Goal: Task Accomplishment & Management: Use online tool/utility

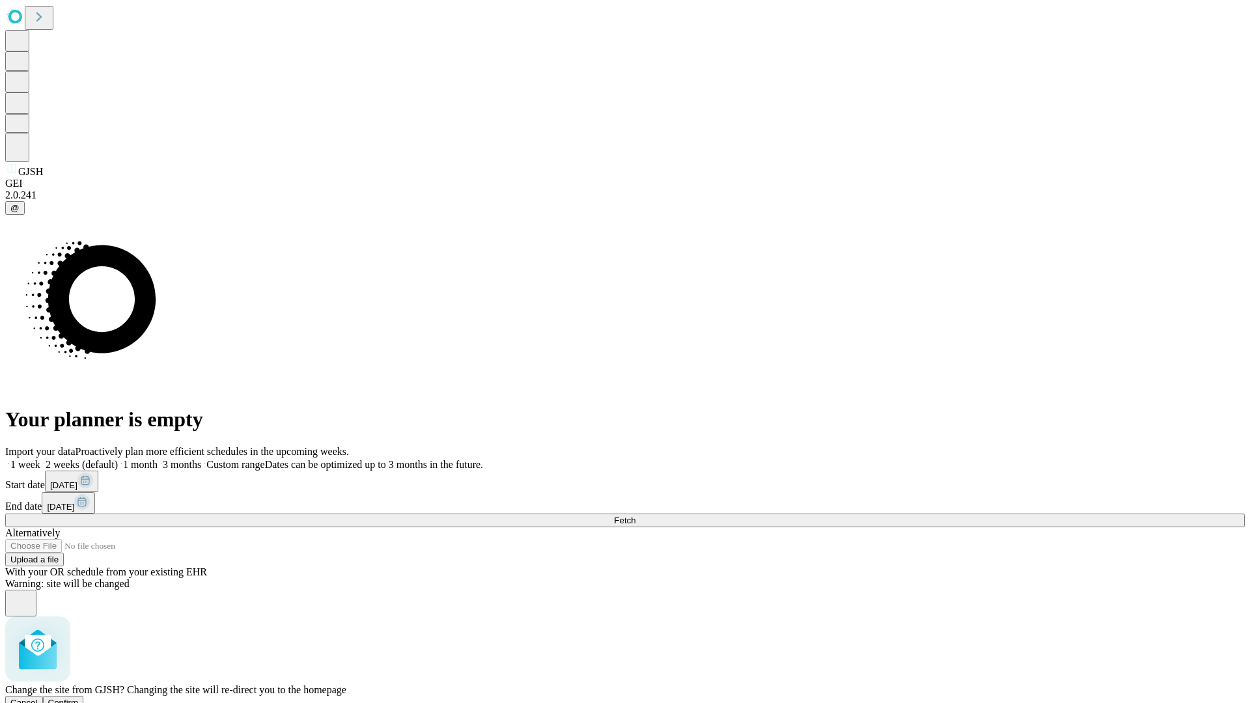
click at [79, 698] on span "Confirm" at bounding box center [63, 703] width 31 height 10
click at [157, 459] on label "1 month" at bounding box center [138, 464] width 40 height 11
click at [635, 515] on span "Fetch" at bounding box center [624, 520] width 21 height 10
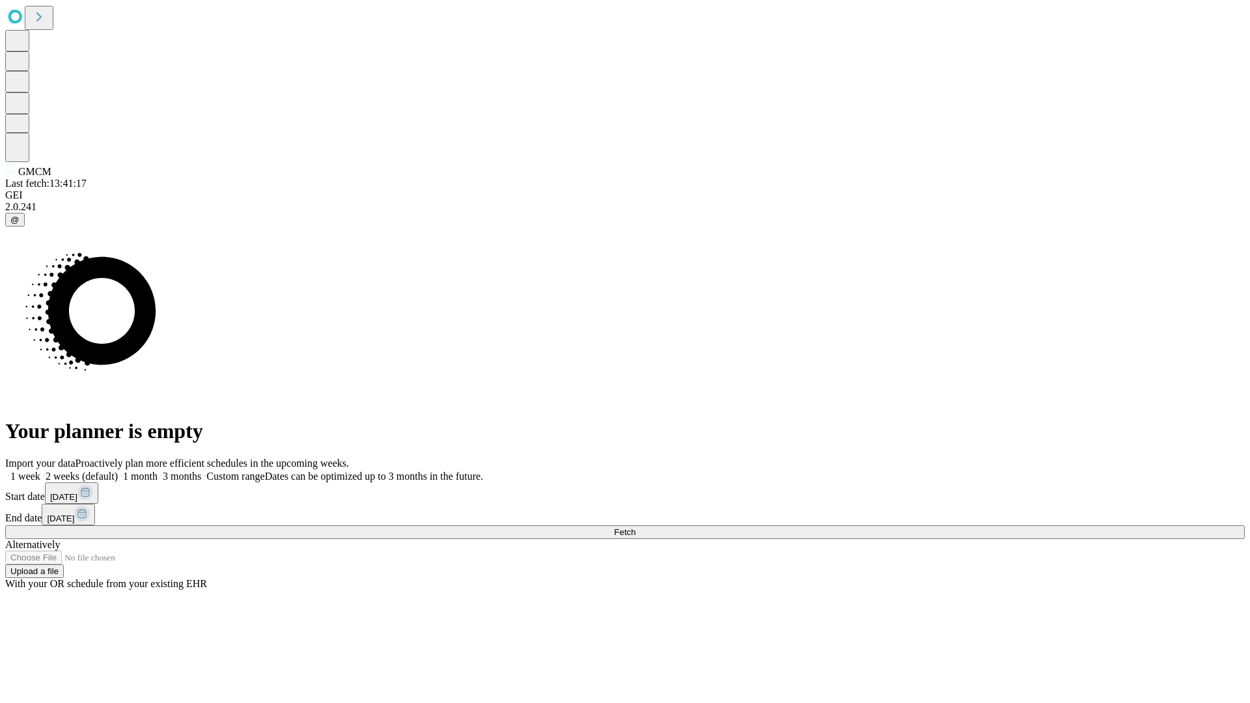
click at [157, 471] on label "1 month" at bounding box center [138, 476] width 40 height 11
click at [635, 527] on span "Fetch" at bounding box center [624, 532] width 21 height 10
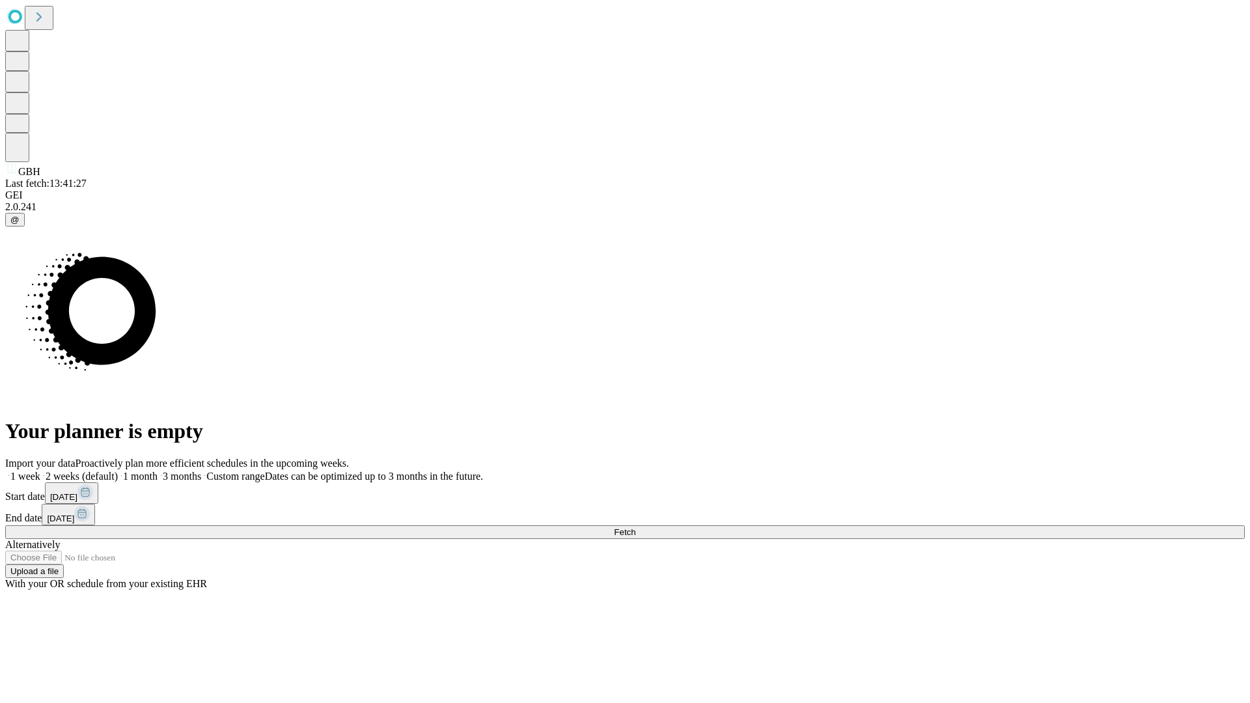
click at [157, 471] on label "1 month" at bounding box center [138, 476] width 40 height 11
click at [635, 527] on span "Fetch" at bounding box center [624, 532] width 21 height 10
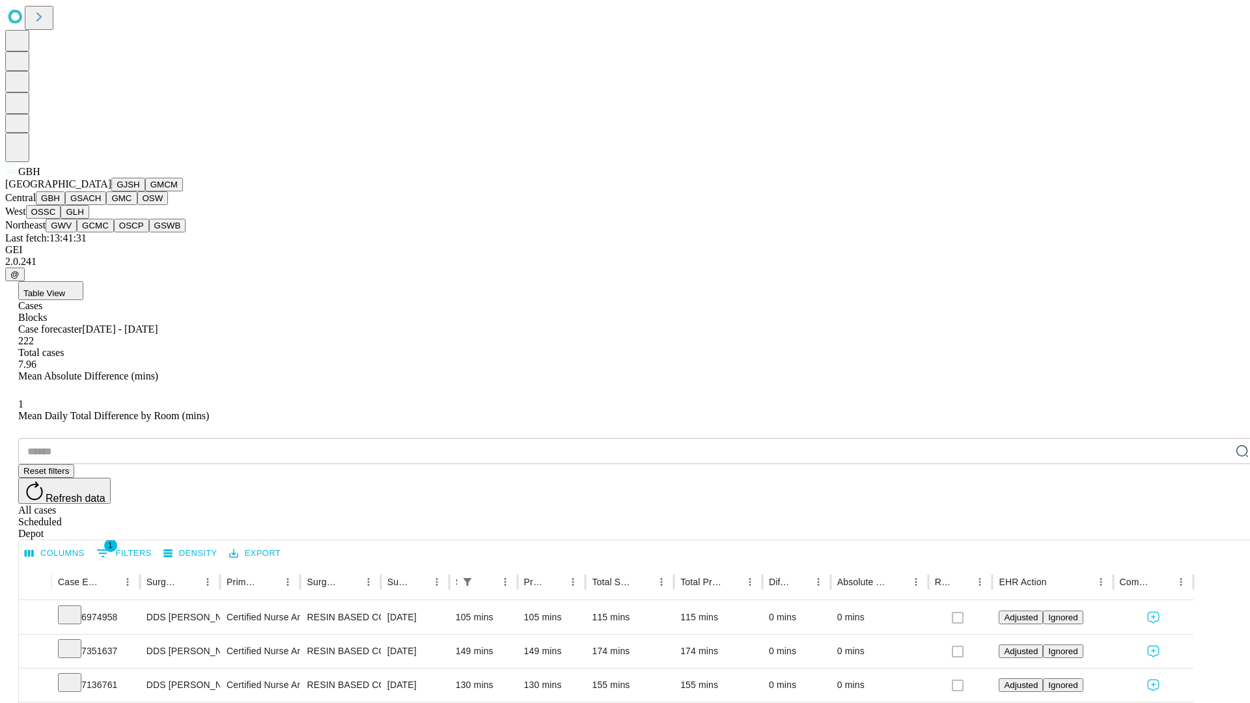
click at [101, 205] on button "GSACH" at bounding box center [85, 198] width 41 height 14
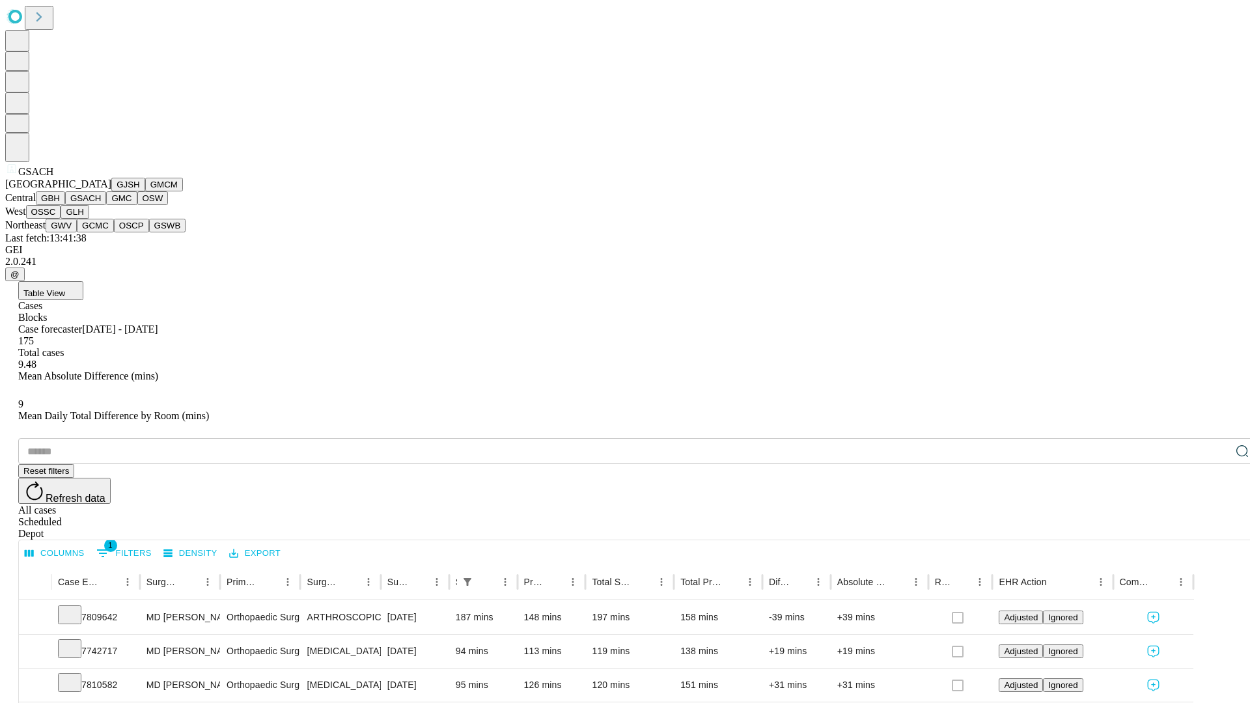
click at [106, 205] on button "GMC" at bounding box center [121, 198] width 31 height 14
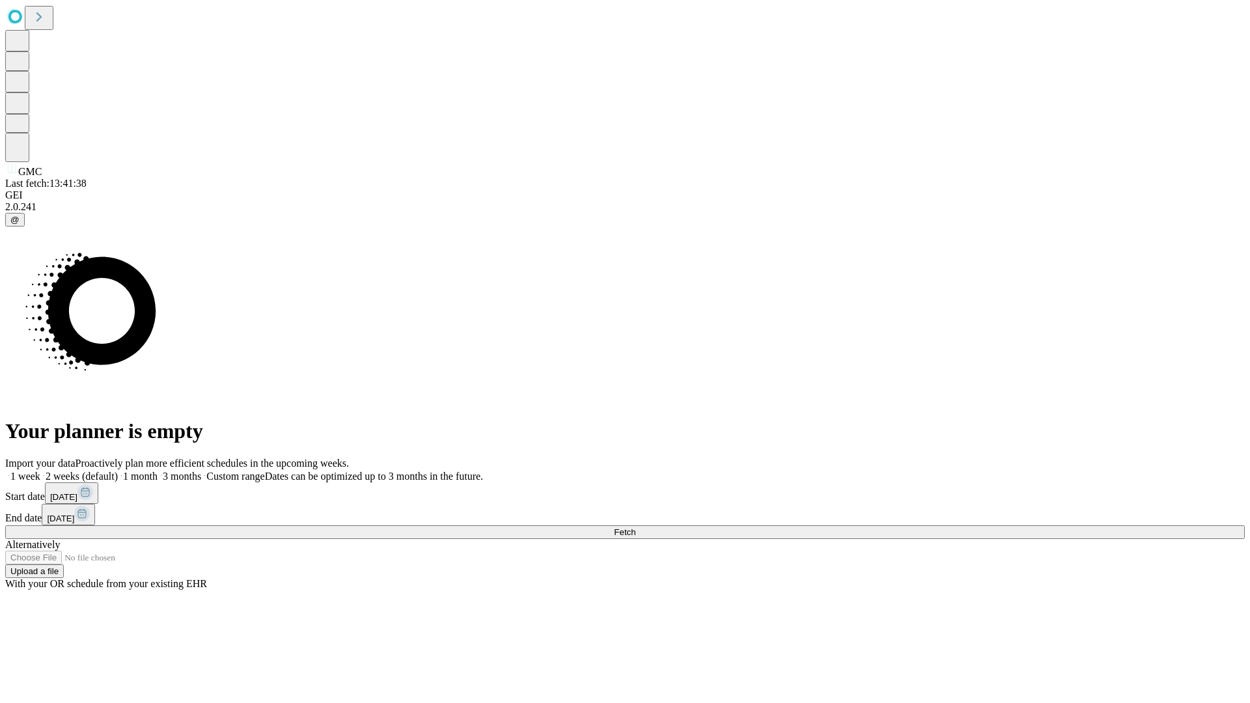
click at [157, 471] on label "1 month" at bounding box center [138, 476] width 40 height 11
click at [635, 527] on span "Fetch" at bounding box center [624, 532] width 21 height 10
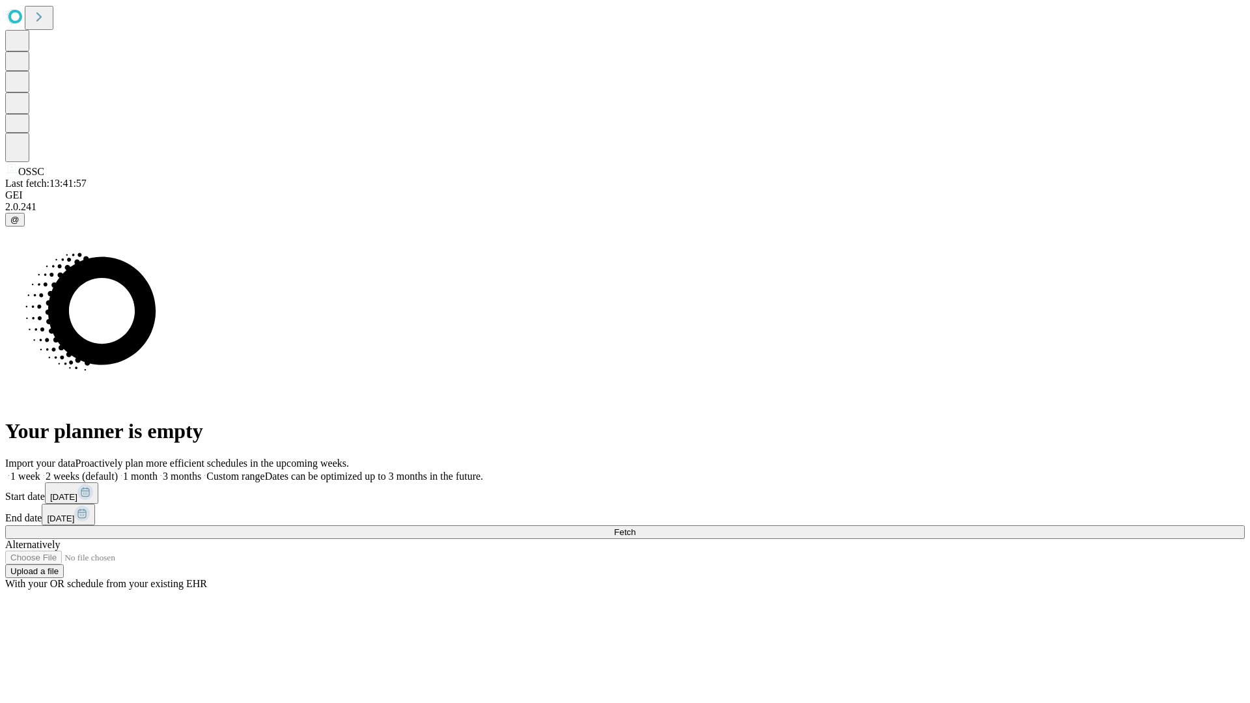
click at [635, 527] on span "Fetch" at bounding box center [624, 532] width 21 height 10
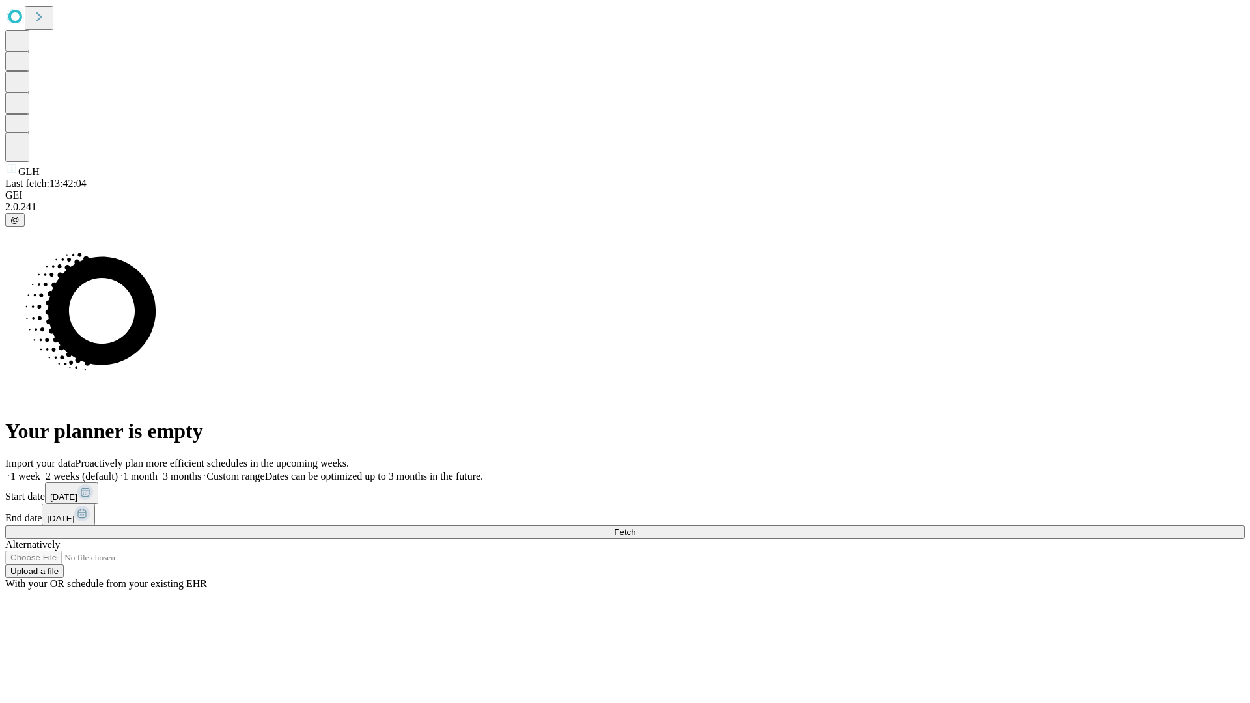
click at [157, 471] on label "1 month" at bounding box center [138, 476] width 40 height 11
click at [635, 527] on span "Fetch" at bounding box center [624, 532] width 21 height 10
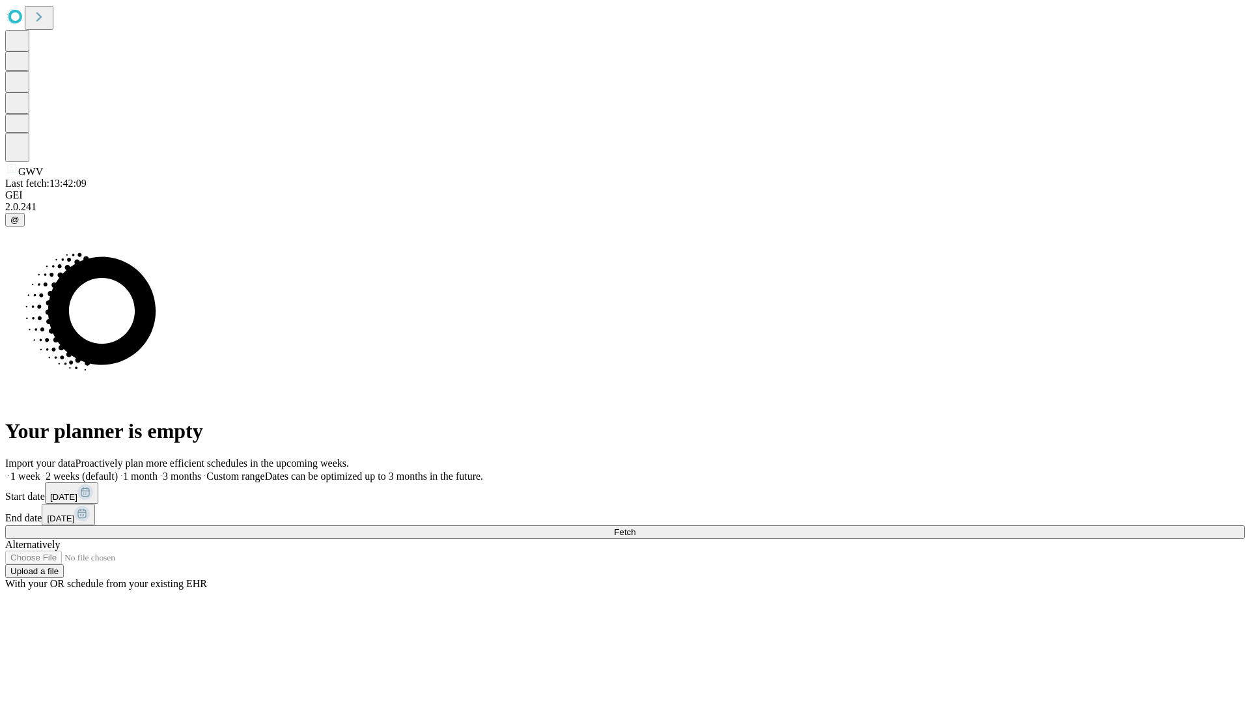
click at [157, 471] on label "1 month" at bounding box center [138, 476] width 40 height 11
click at [635, 527] on span "Fetch" at bounding box center [624, 532] width 21 height 10
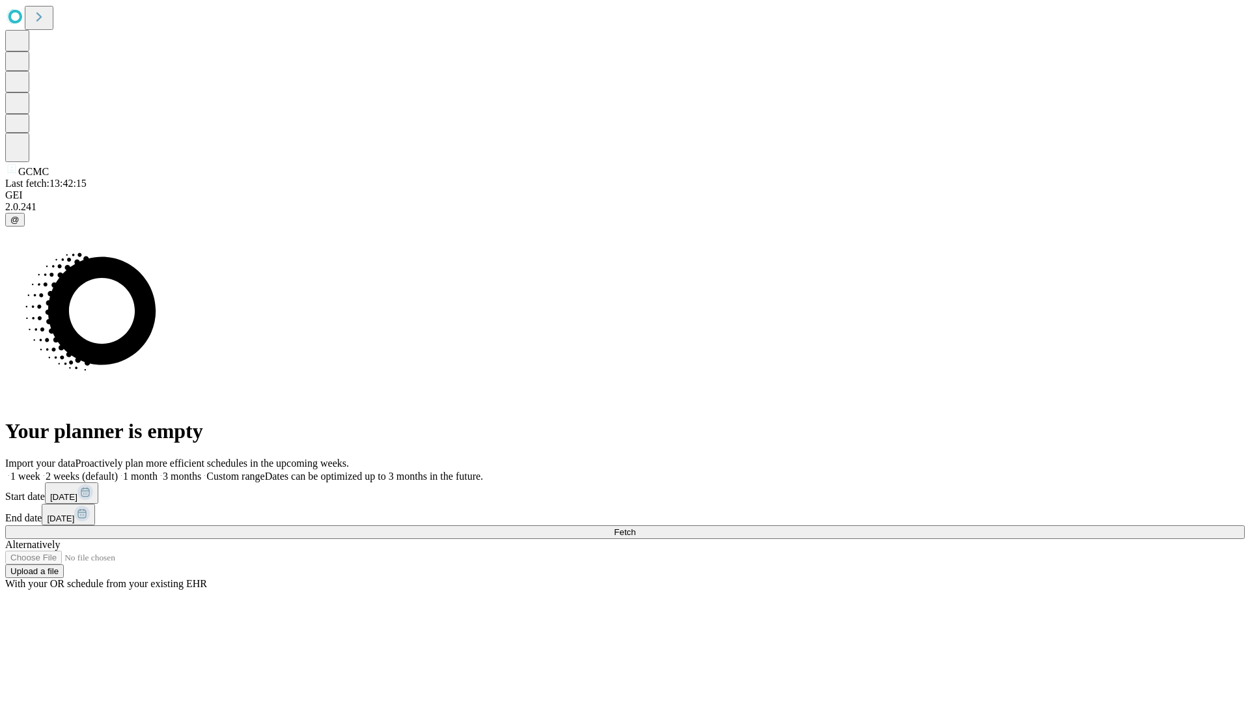
click at [157, 471] on label "1 month" at bounding box center [138, 476] width 40 height 11
click at [635, 527] on span "Fetch" at bounding box center [624, 532] width 21 height 10
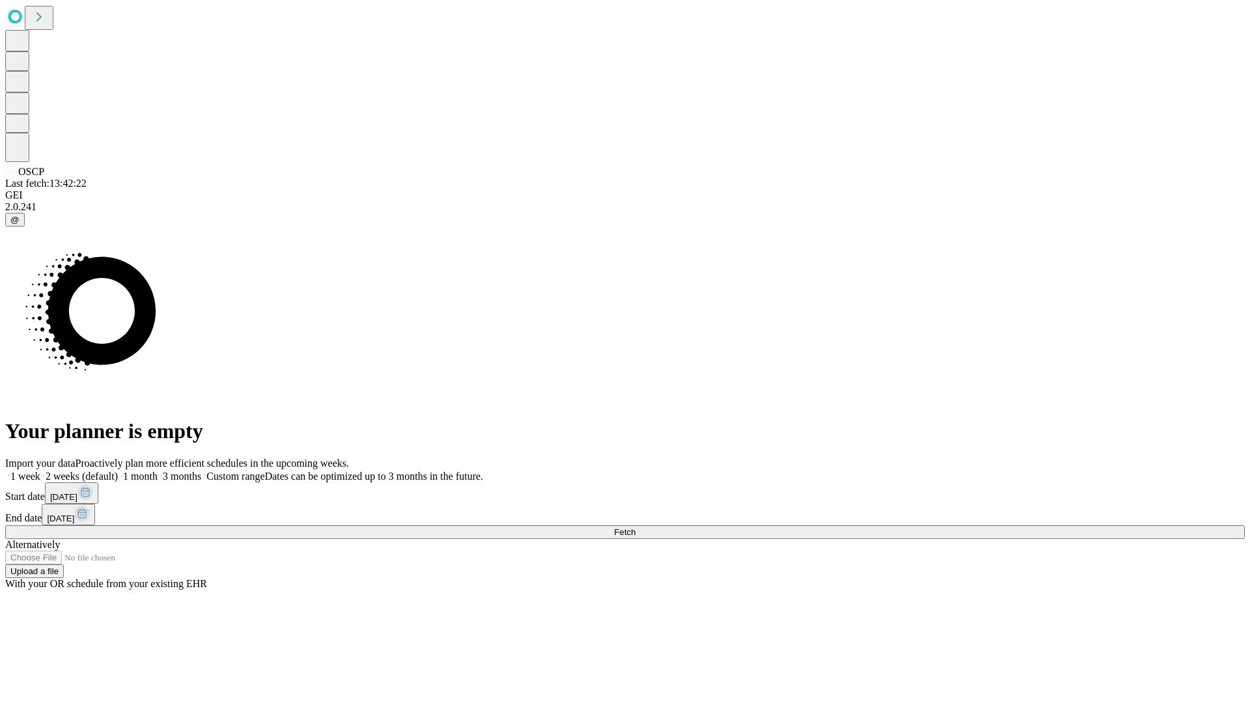
click at [157, 471] on label "1 month" at bounding box center [138, 476] width 40 height 11
click at [635, 527] on span "Fetch" at bounding box center [624, 532] width 21 height 10
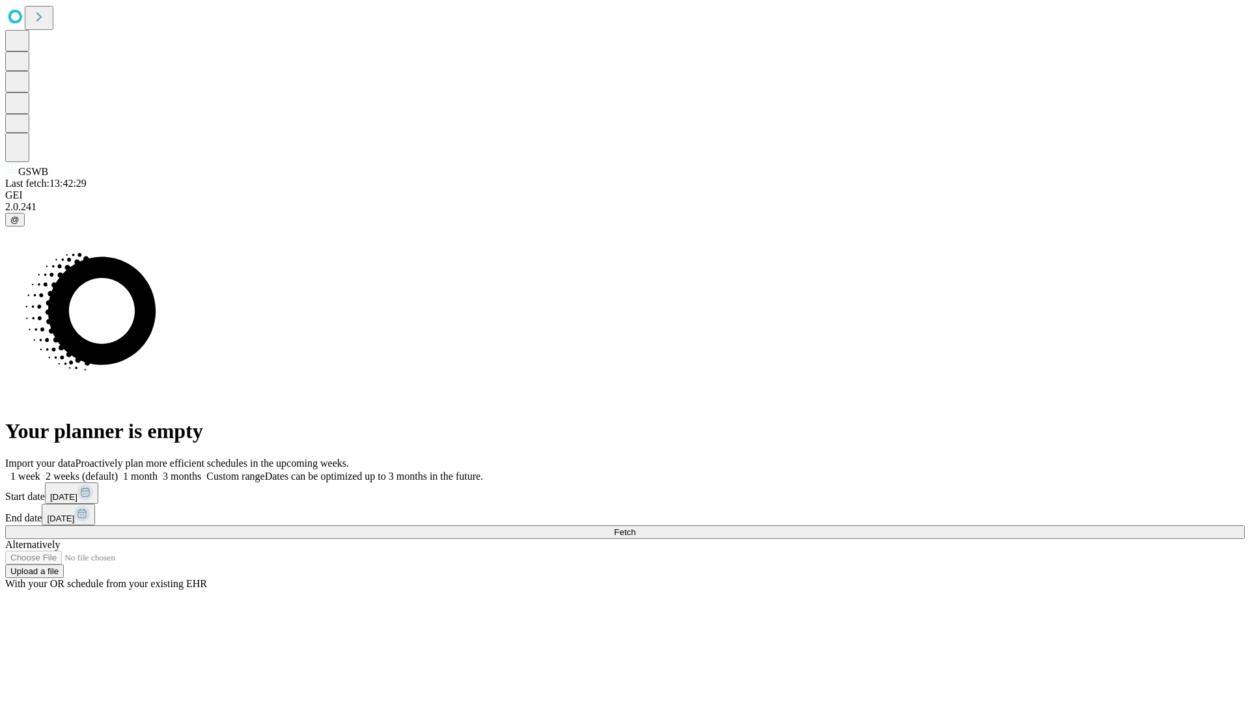
click at [157, 471] on label "1 month" at bounding box center [138, 476] width 40 height 11
click at [635, 527] on span "Fetch" at bounding box center [624, 532] width 21 height 10
